Goal: Communication & Community: Participate in discussion

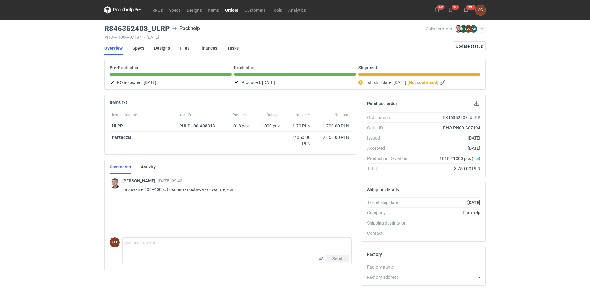
click at [455, 116] on div "R846352408_ULRP" at bounding box center [447, 117] width 68 height 6
copy div "R846352408_ULRP"
click at [228, 7] on link "Orders" at bounding box center [232, 9] width 20 height 7
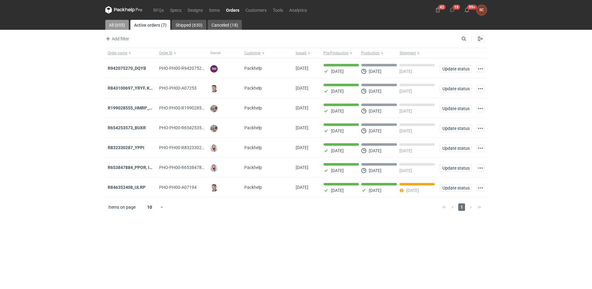
click at [121, 25] on link "All (655)" at bounding box center [117, 25] width 24 height 10
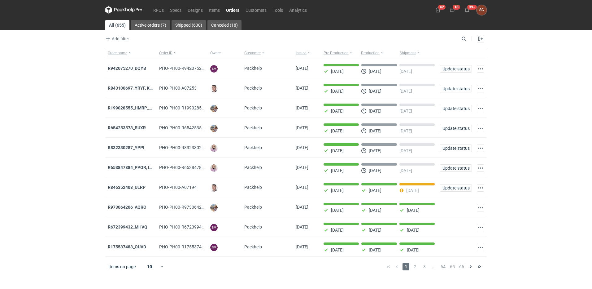
click at [132, 248] on strong "R175537483_OUVD" at bounding box center [127, 246] width 38 height 5
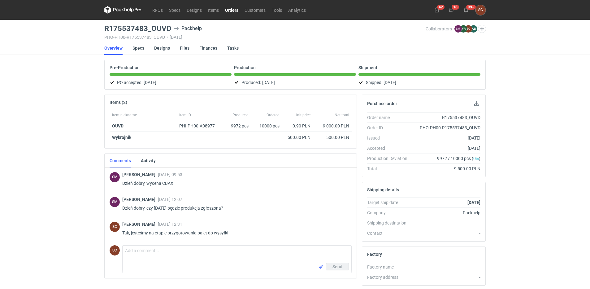
click at [455, 114] on li "Order name R175537483_OUVD" at bounding box center [423, 117] width 113 height 10
copy div "R175537483_OUVD"
click at [198, 255] on textarea "Comment message" at bounding box center [237, 253] width 229 height 17
click at [214, 10] on link "Items" at bounding box center [213, 9] width 17 height 7
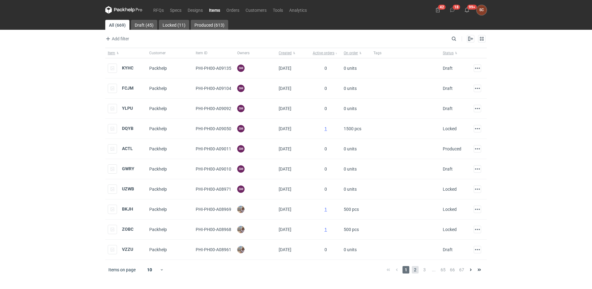
click at [416, 272] on span "2" at bounding box center [415, 269] width 7 height 7
click at [456, 38] on input "Search" at bounding box center [426, 38] width 61 height 7
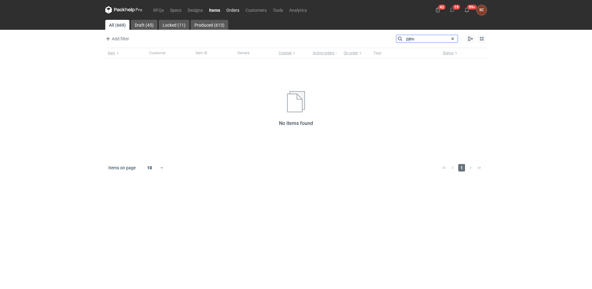
type input "pjeu"
click at [231, 10] on link "Orders" at bounding box center [232, 9] width 19 height 7
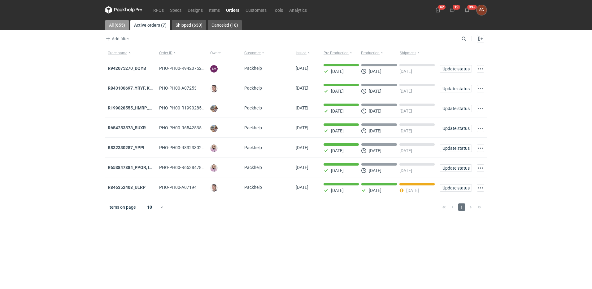
click at [117, 22] on link "All (655)" at bounding box center [117, 25] width 24 height 10
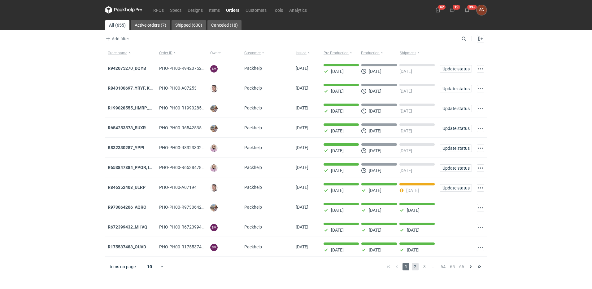
click at [416, 270] on span "2" at bounding box center [415, 266] width 7 height 7
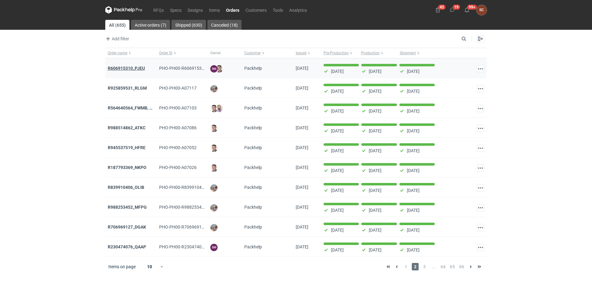
click at [139, 66] on strong "R606915310_PJEU" at bounding box center [126, 68] width 37 height 5
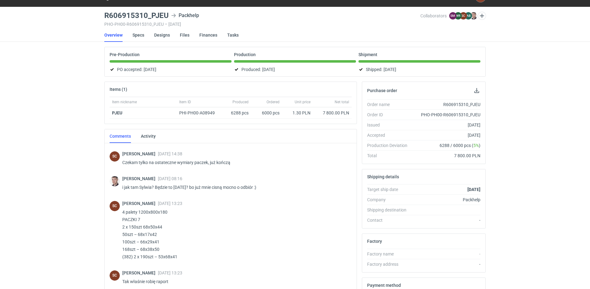
scroll to position [425, 0]
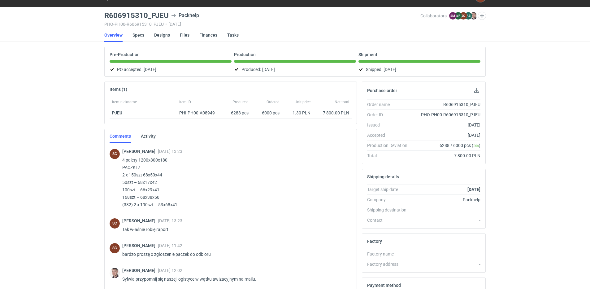
click at [463, 103] on div "R606915310_PJEU" at bounding box center [447, 104] width 68 height 6
copy div "R606915310_PJEU"
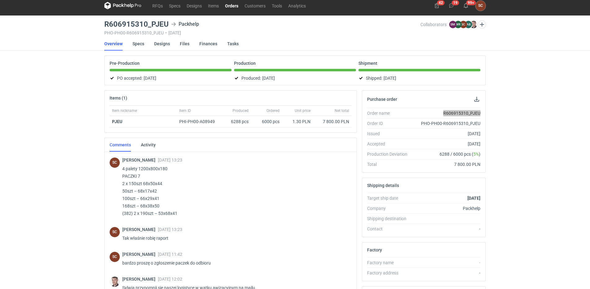
scroll to position [0, 0]
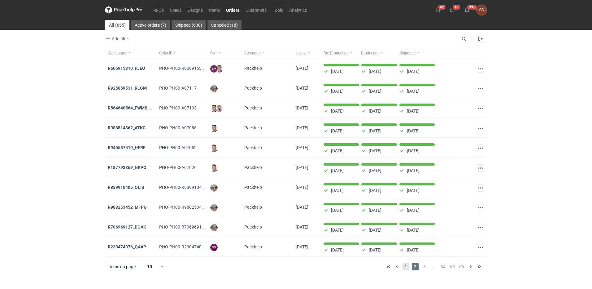
click at [406, 270] on span "1" at bounding box center [406, 266] width 7 height 7
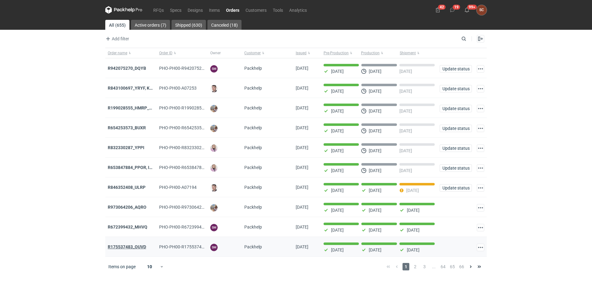
click at [135, 247] on strong "R175537483_OUVD" at bounding box center [127, 246] width 38 height 5
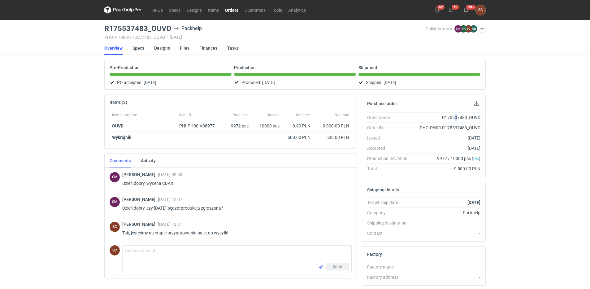
click at [457, 115] on div "R175537483_OUVD" at bounding box center [447, 117] width 68 height 6
drag, startPoint x: 457, startPoint y: 115, endPoint x: 431, endPoint y: 119, distance: 25.4
click at [431, 119] on div "R175537483_OUVD" at bounding box center [447, 117] width 68 height 6
click at [458, 118] on div "R175537483_OUVD" at bounding box center [447, 117] width 68 height 6
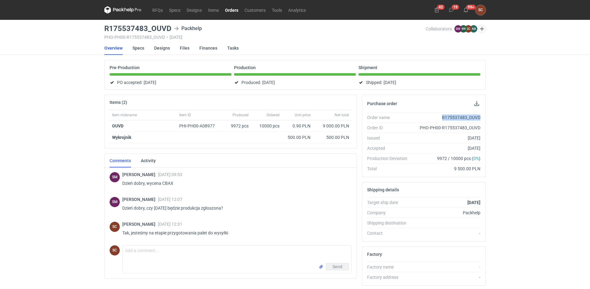
click at [458, 118] on div "R175537483_OUVD" at bounding box center [447, 117] width 68 height 6
copy div "R175537483_OUVD"
click at [558, 142] on div "RFQs Specs Designs Items Orders Customers Tools Analytics 42 19 99+ SC [PERSON_…" at bounding box center [295, 144] width 590 height 289
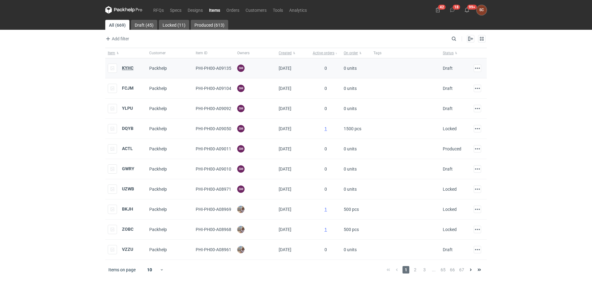
click at [129, 66] on strong "KYHC" at bounding box center [127, 67] width 11 height 5
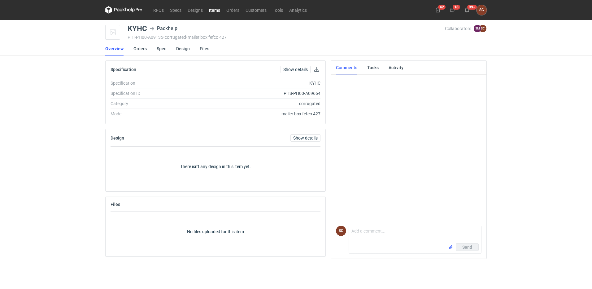
scroll to position [11, 0]
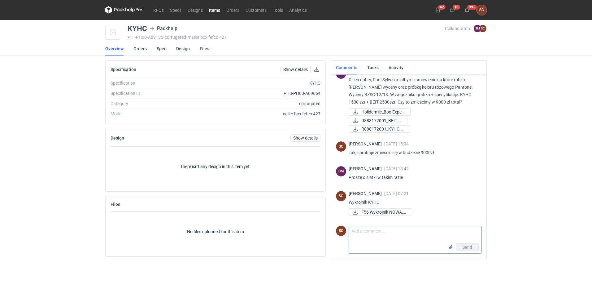
click at [371, 235] on textarea "Comment message" at bounding box center [415, 234] width 132 height 17
type textarea "Wykrojnik BEIT"
click at [452, 248] on input "file" at bounding box center [451, 247] width 5 height 7
click at [461, 258] on button "Send" at bounding box center [467, 257] width 23 height 7
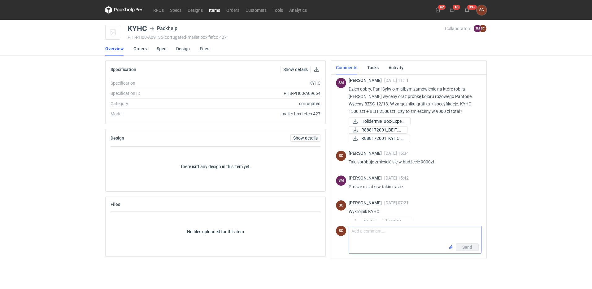
scroll to position [0, 0]
click at [158, 8] on link "RFQs" at bounding box center [158, 9] width 17 height 7
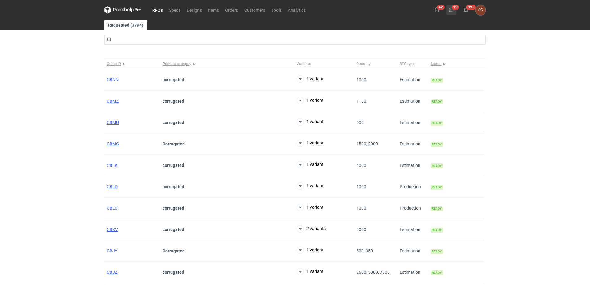
click at [453, 7] on icon at bounding box center [451, 9] width 5 height 5
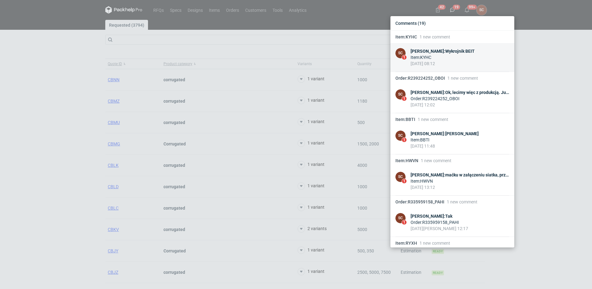
click at [466, 58] on div "Item : KYHC" at bounding box center [443, 57] width 64 height 6
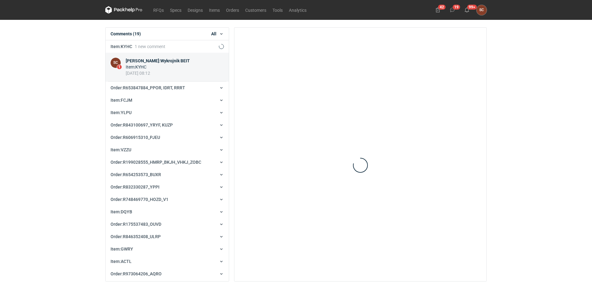
scroll to position [12, 0]
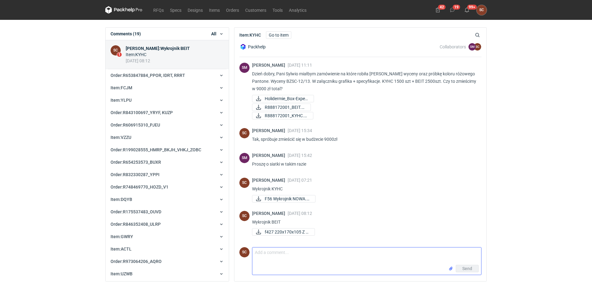
click at [316, 255] on textarea "Comment message" at bounding box center [366, 255] width 229 height 17
click at [450, 14] on button "19" at bounding box center [453, 10] width 10 height 10
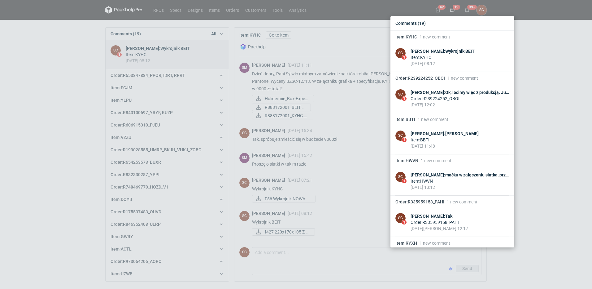
click at [85, 58] on div "Comments (19) Item : KYHC 1 new comment SC 1 Sylwia Cichórz : Wykrojnik BEIT It…" at bounding box center [296, 144] width 592 height 289
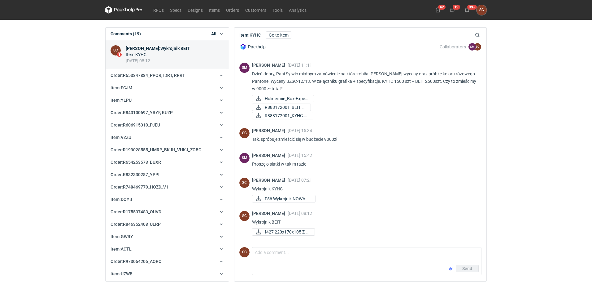
click at [408, 109] on div "R888172001_BEIT.pdf" at bounding box center [364, 106] width 225 height 7
